Goal: Task Accomplishment & Management: Manage account settings

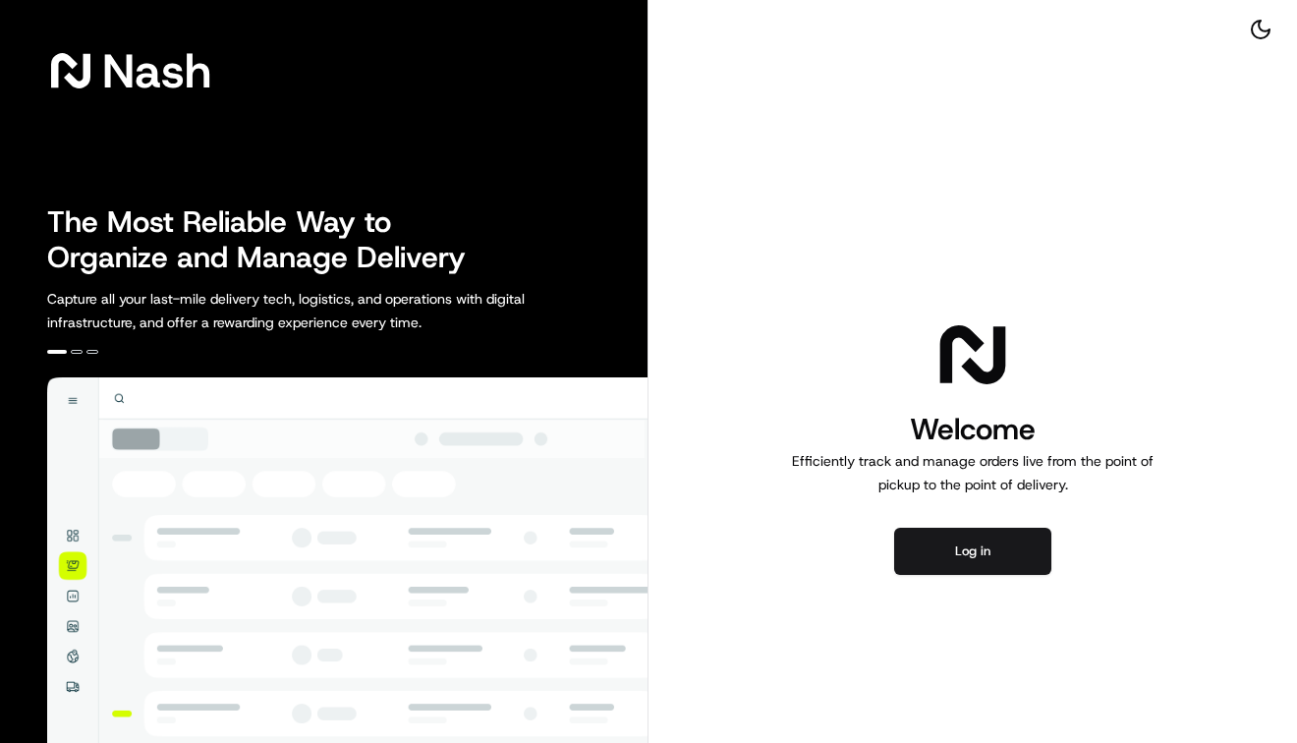
click at [778, 284] on div "Nash The Most Reliable Way to Organize and Manage Delivery Capture all your las…" at bounding box center [648, 371] width 1297 height 743
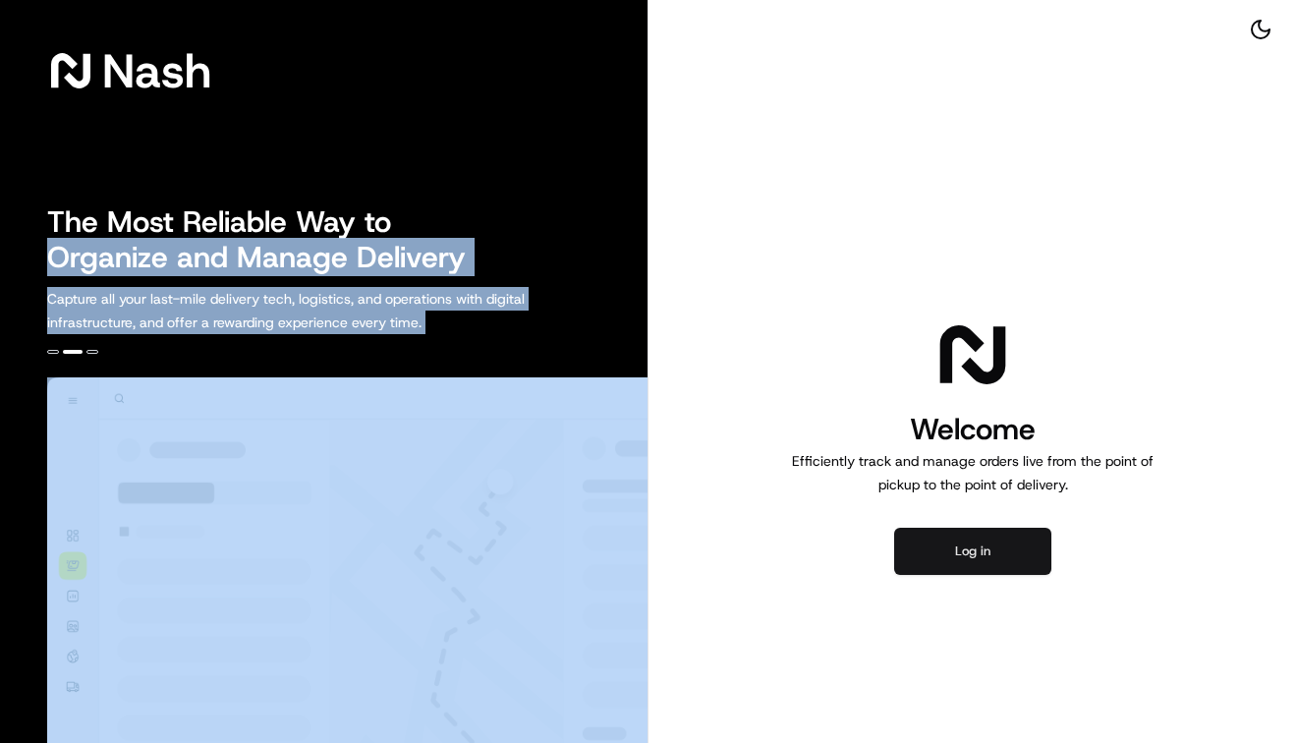
click at [969, 572] on button "Log in" at bounding box center [972, 551] width 157 height 47
